Goal: Information Seeking & Learning: Check status

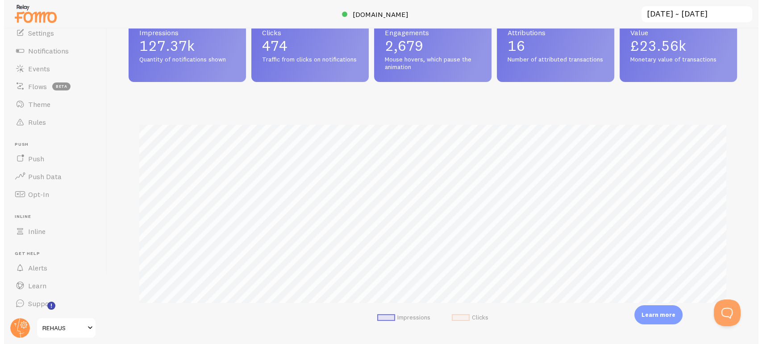
scroll to position [234, 608]
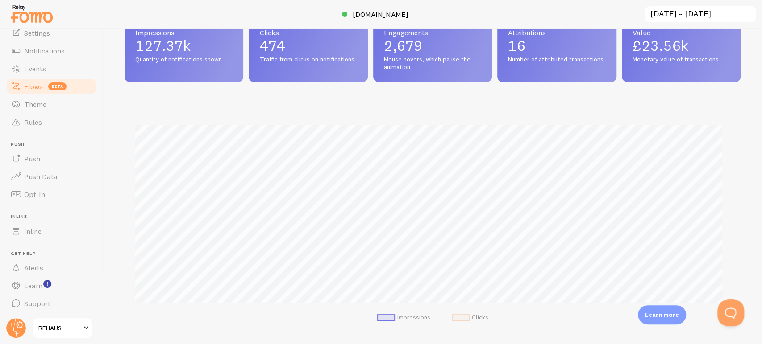
click at [43, 91] on link "Flows beta" at bounding box center [51, 87] width 92 height 18
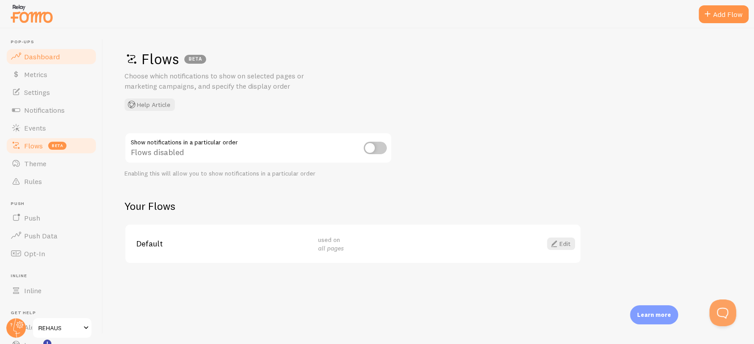
click at [46, 57] on span "Dashboard" at bounding box center [42, 56] width 36 height 9
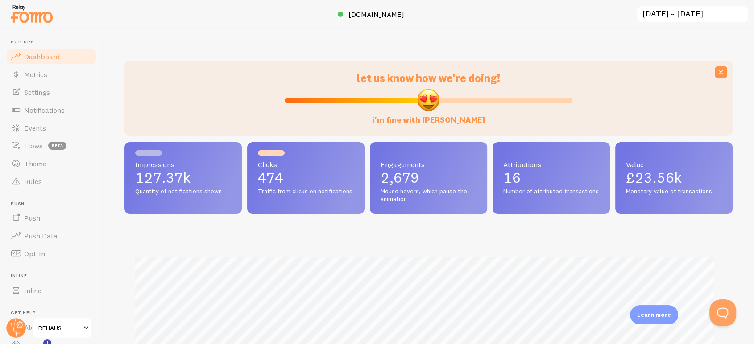
scroll to position [234, 600]
click at [41, 73] on span "Metrics" at bounding box center [35, 74] width 23 height 9
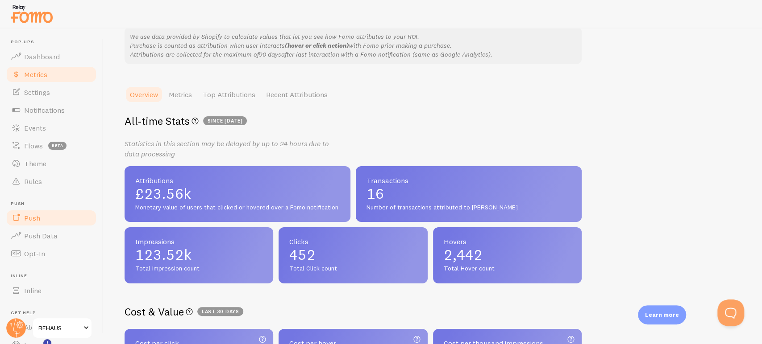
scroll to position [59, 0]
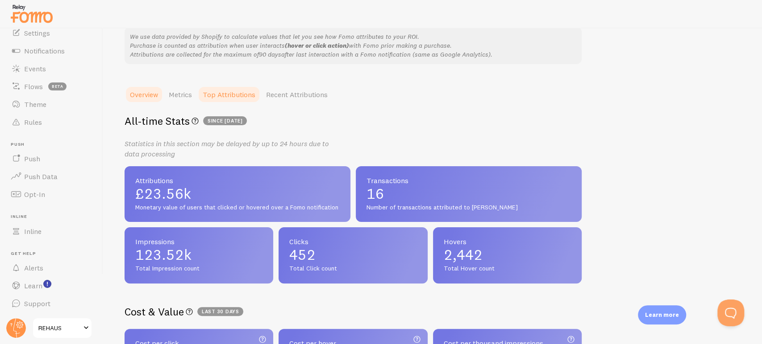
click at [237, 96] on link "Top Attributions" at bounding box center [228, 95] width 63 height 18
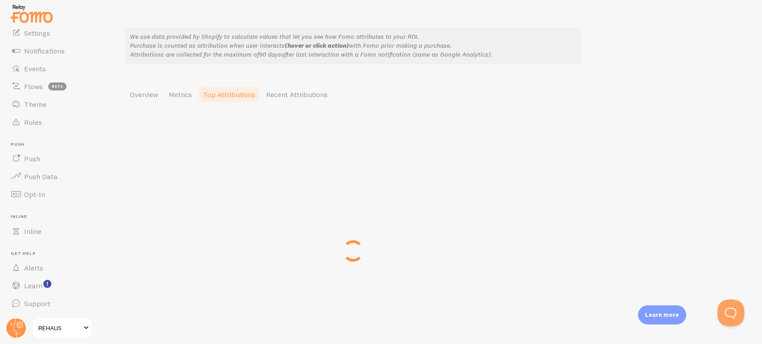
scroll to position [6, 0]
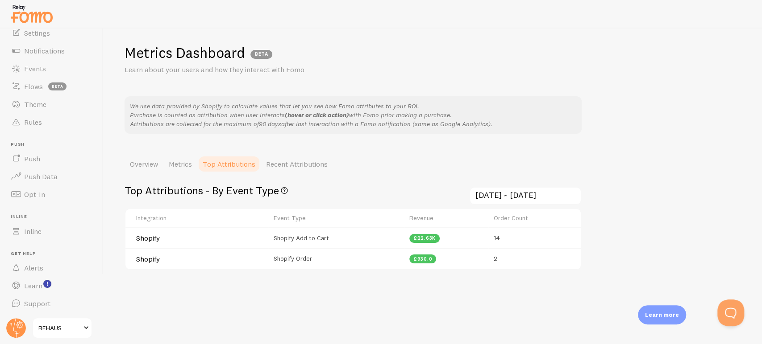
click at [497, 239] on td "14" at bounding box center [534, 238] width 92 height 21
click at [161, 234] on h4 "Shopify" at bounding box center [180, 238] width 89 height 9
click at [182, 165] on link "Metrics" at bounding box center [180, 164] width 34 height 18
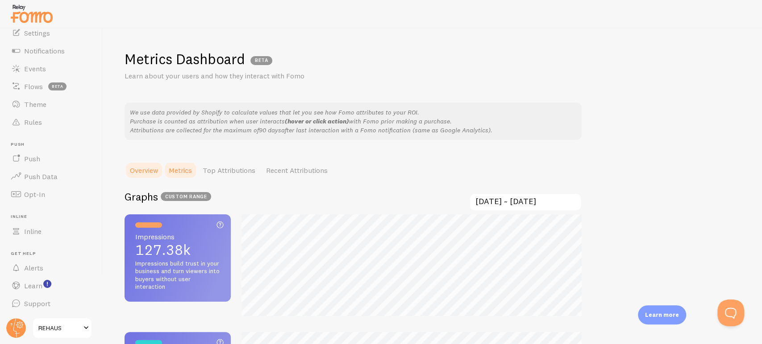
scroll to position [344, 761]
click at [147, 171] on link "Overview" at bounding box center [143, 170] width 39 height 18
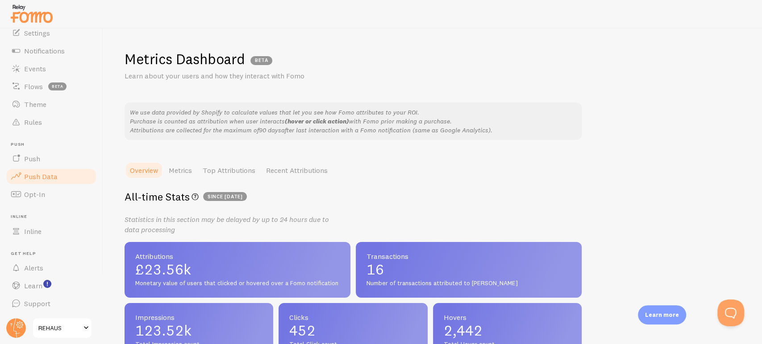
click at [48, 176] on span "Push Data" at bounding box center [40, 176] width 33 height 9
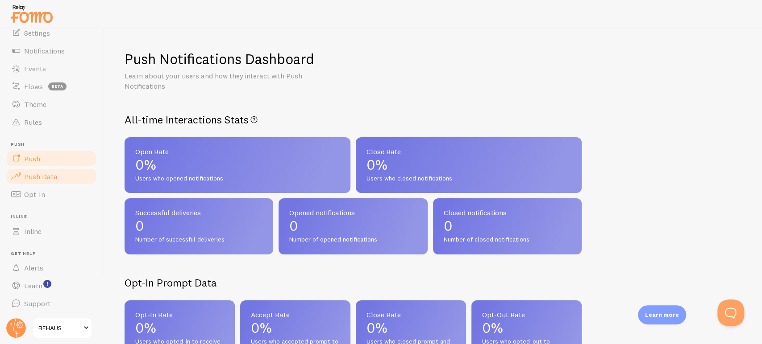
click at [28, 157] on span "Push" at bounding box center [32, 158] width 16 height 9
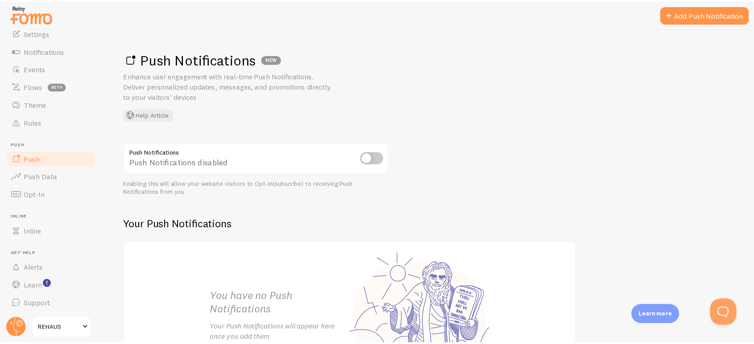
scroll to position [94, 0]
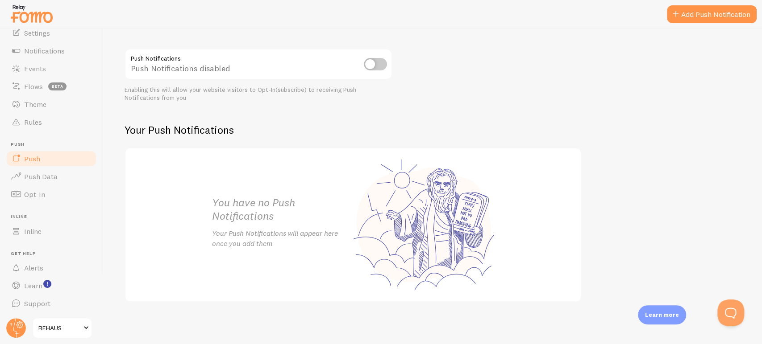
click at [81, 330] on span at bounding box center [86, 328] width 11 height 11
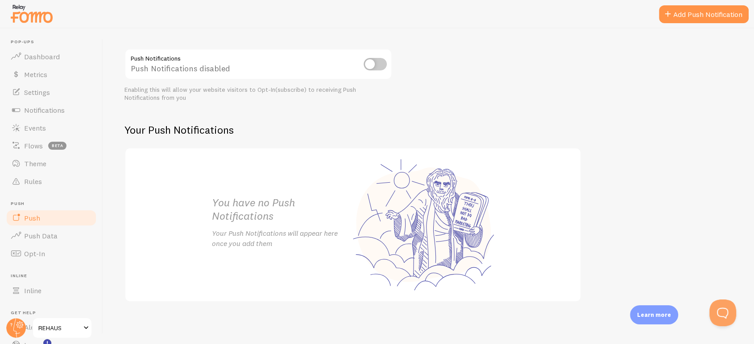
scroll to position [8, 0]
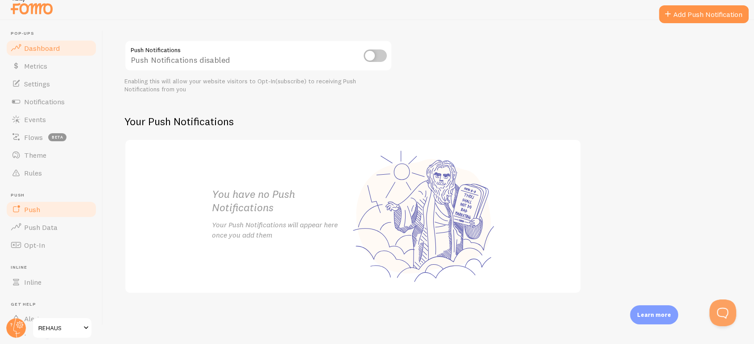
click at [41, 48] on span "Dashboard" at bounding box center [42, 48] width 36 height 9
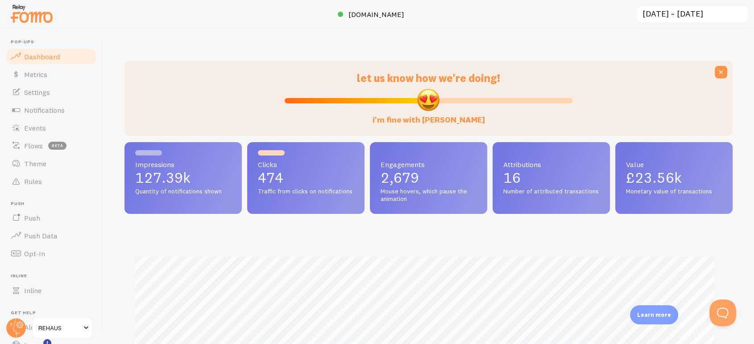
scroll to position [234, 600]
click at [182, 190] on span "Quantity of notifications shown" at bounding box center [183, 192] width 96 height 8
click at [270, 171] on p "474" at bounding box center [306, 178] width 96 height 14
click at [397, 178] on p "2,679" at bounding box center [429, 178] width 96 height 14
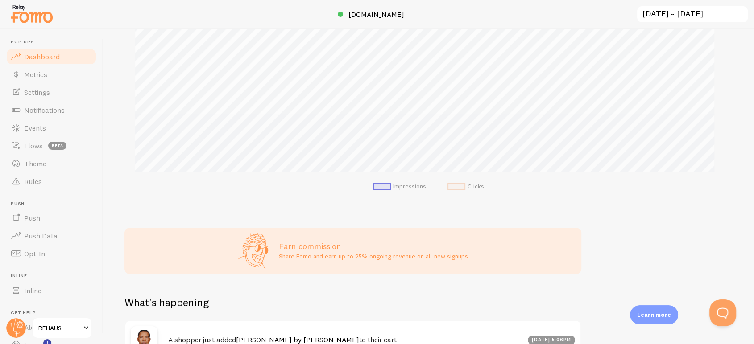
scroll to position [444, 0]
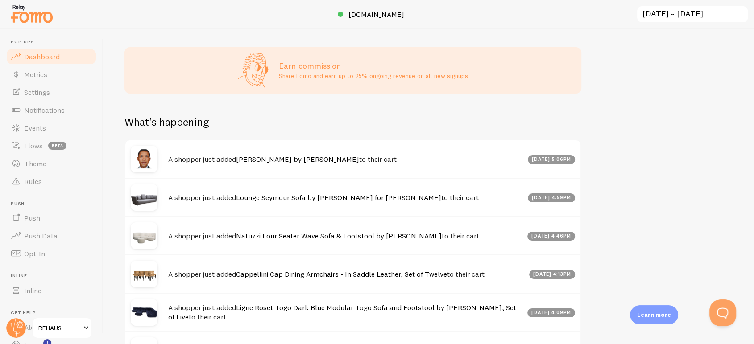
click at [535, 158] on div "[DATE] 5:06pm" at bounding box center [552, 159] width 48 height 9
click at [261, 151] on div "A shopper just added [PERSON_NAME] by [PERSON_NAME] to their cart [DATE] 5:06pm" at bounding box center [352, 159] width 455 height 37
click at [140, 158] on img at bounding box center [144, 159] width 27 height 27
click at [152, 160] on img at bounding box center [144, 159] width 27 height 27
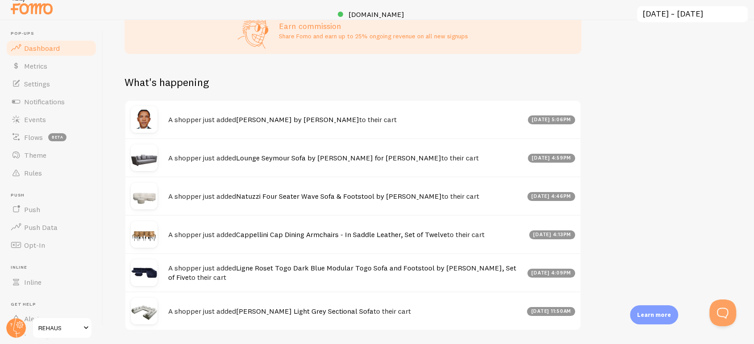
scroll to position [477, 0]
